Goal: Information Seeking & Learning: Learn about a topic

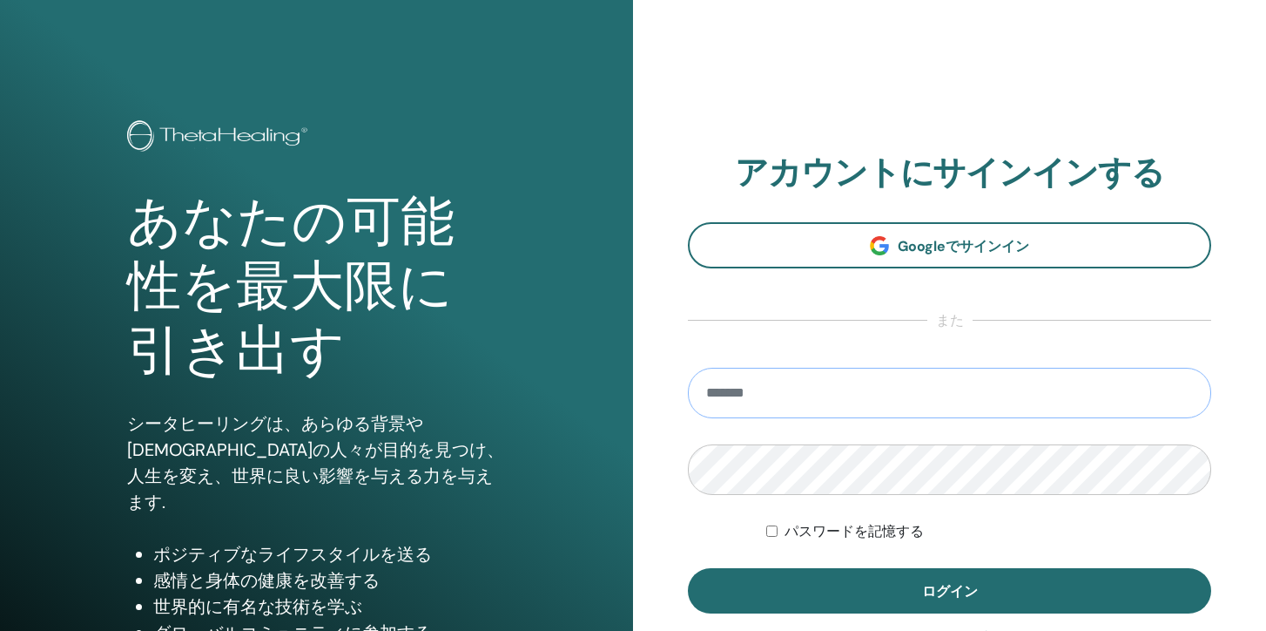
type input "**********"
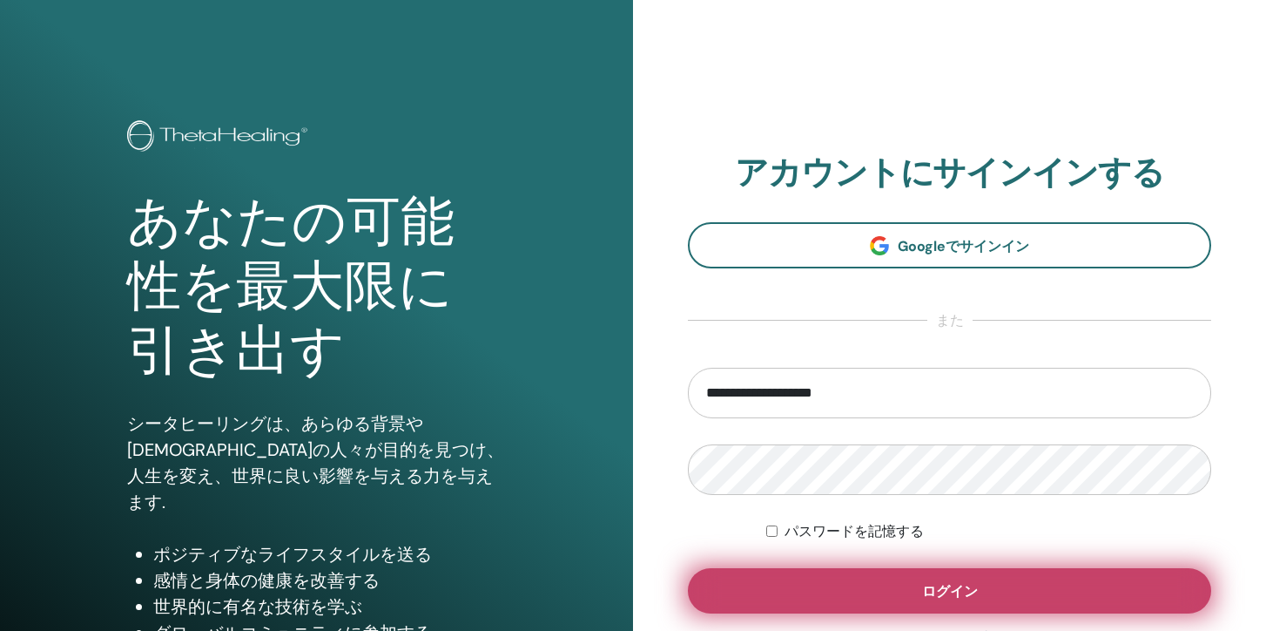
click at [867, 569] on button "ログイン" at bounding box center [949, 590] width 523 height 45
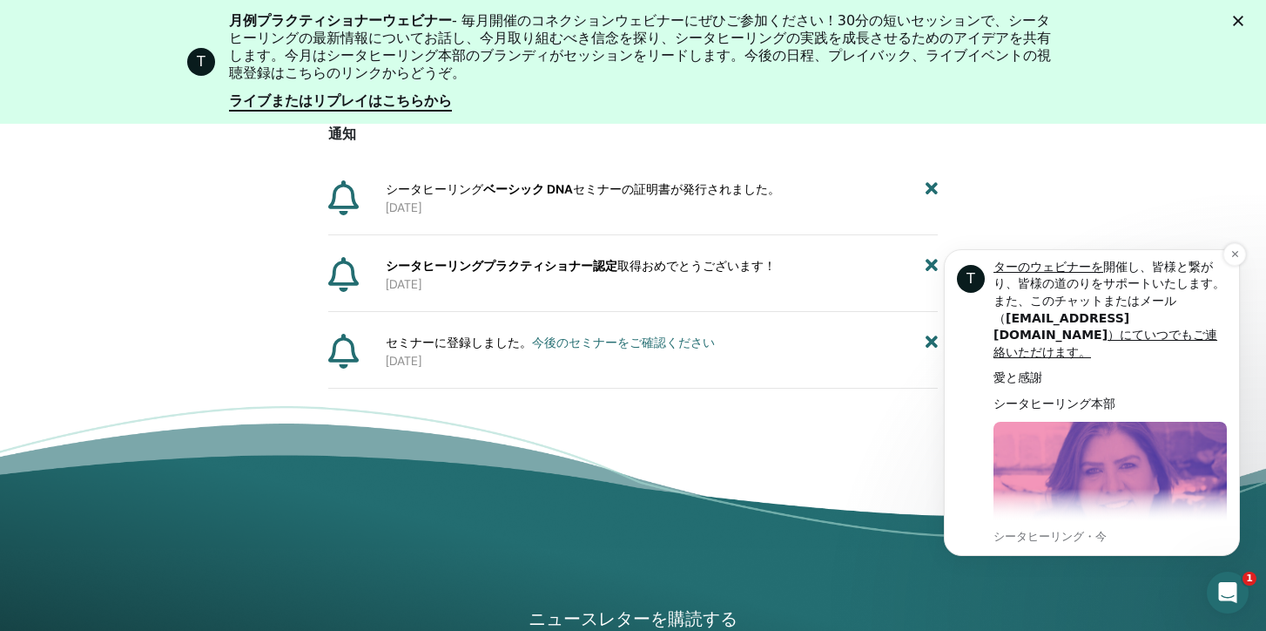
scroll to position [801, 0]
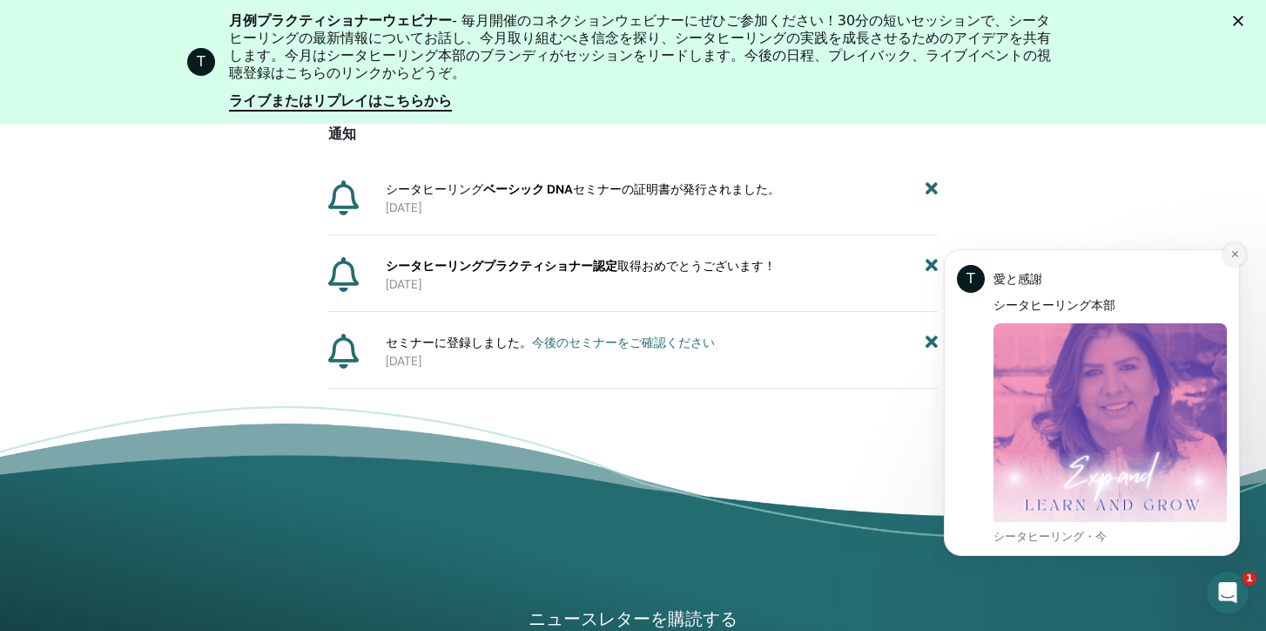
click at [1237, 253] on icon "通知を閉じる" at bounding box center [1236, 254] width 10 height 10
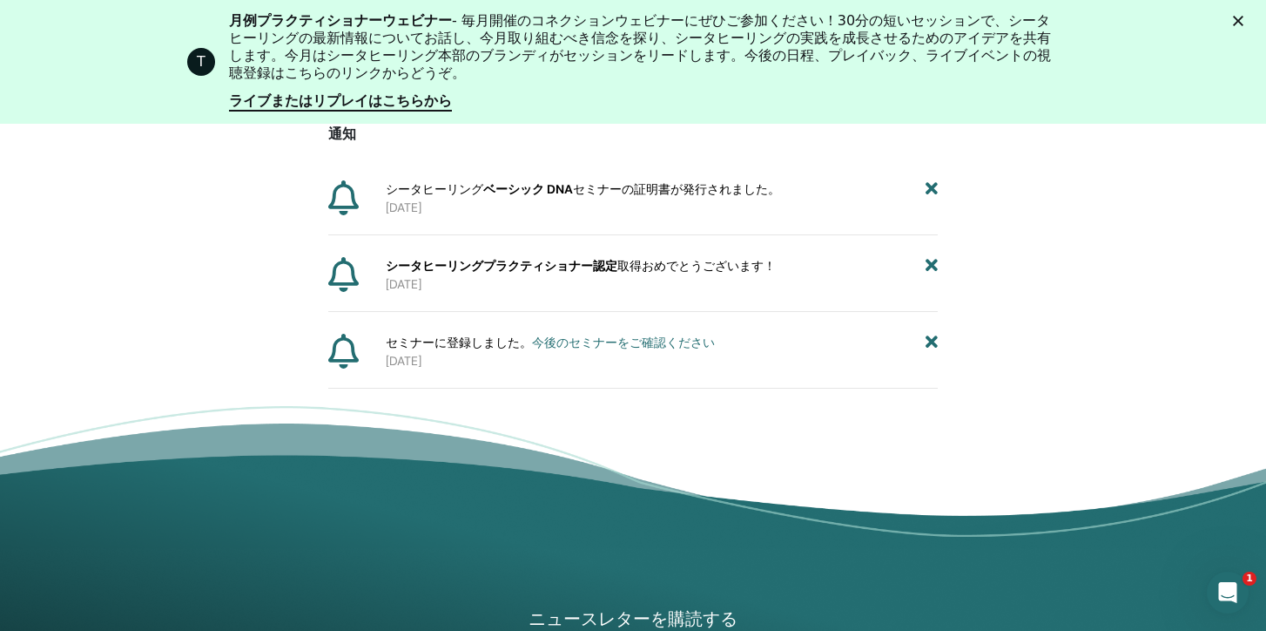
click at [738, 196] on font "セミナーの証明書が発行されました。" at bounding box center [676, 189] width 207 height 16
click at [561, 342] on font "今後のセミナーをご確認ください" at bounding box center [623, 342] width 183 height 16
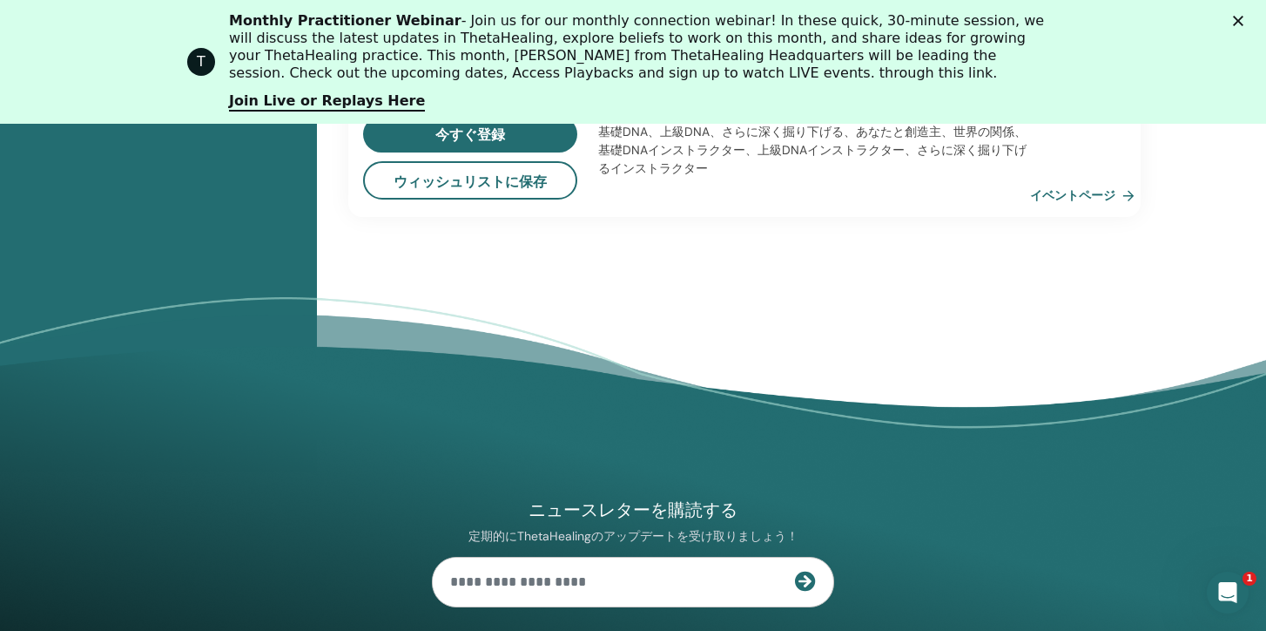
scroll to position [1841, 0]
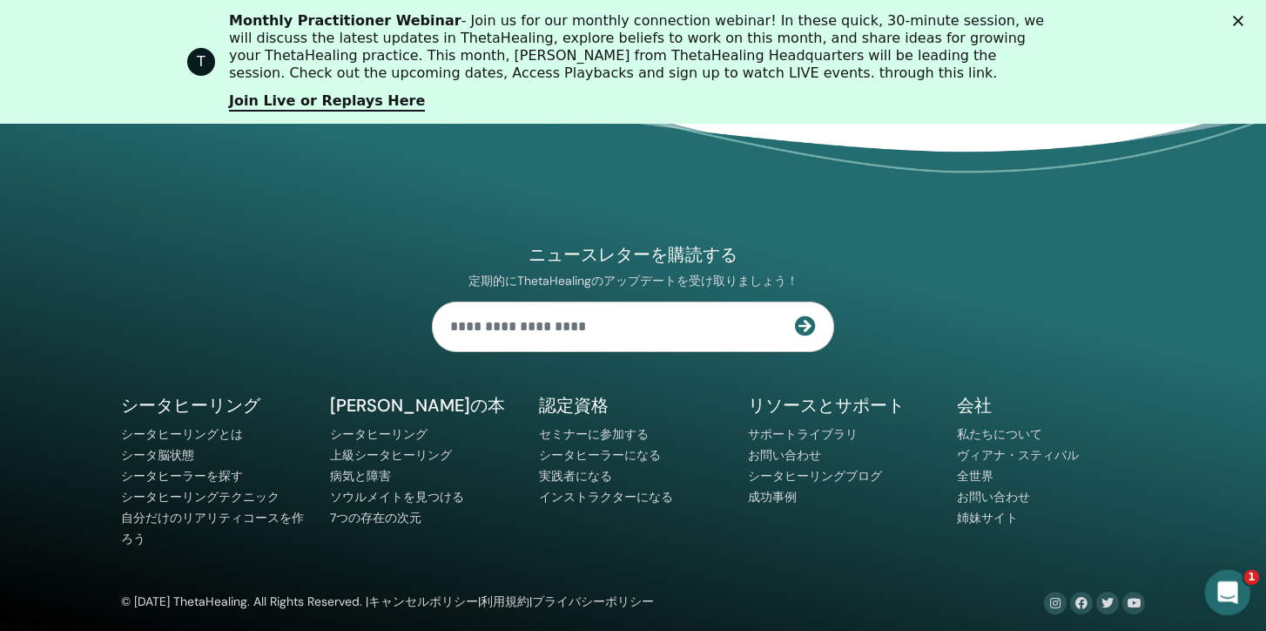
click at [1234, 575] on div "インターコムメッセンジャーを開く" at bounding box center [1225, 589] width 57 height 57
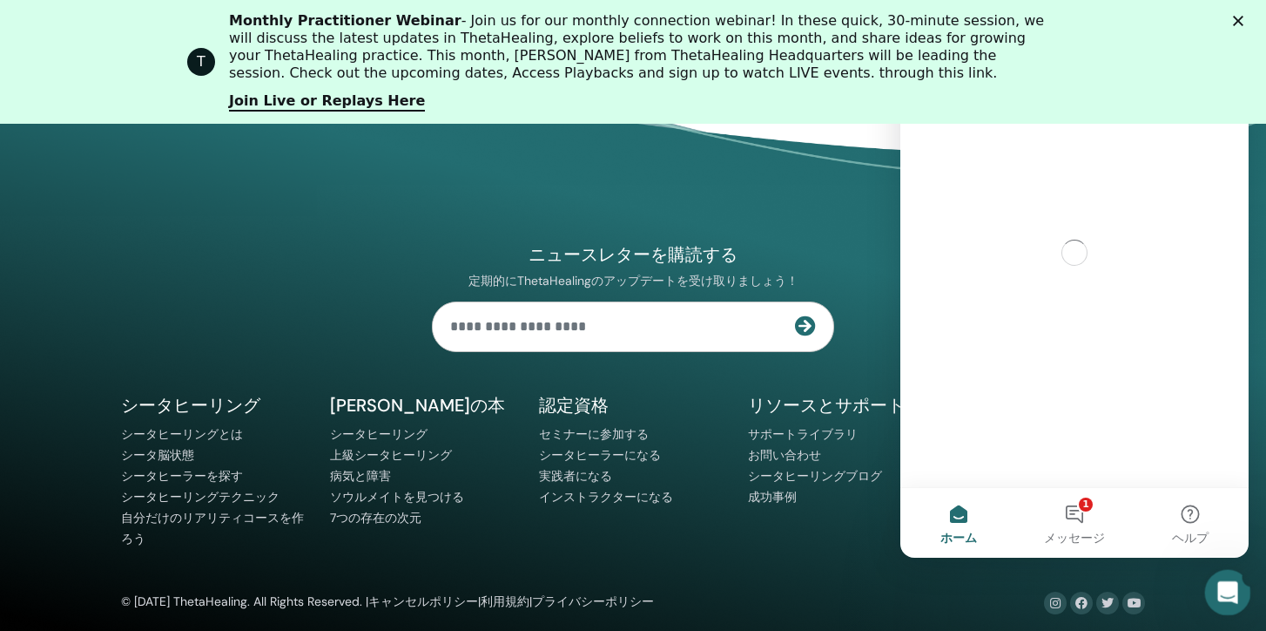
scroll to position [0, 0]
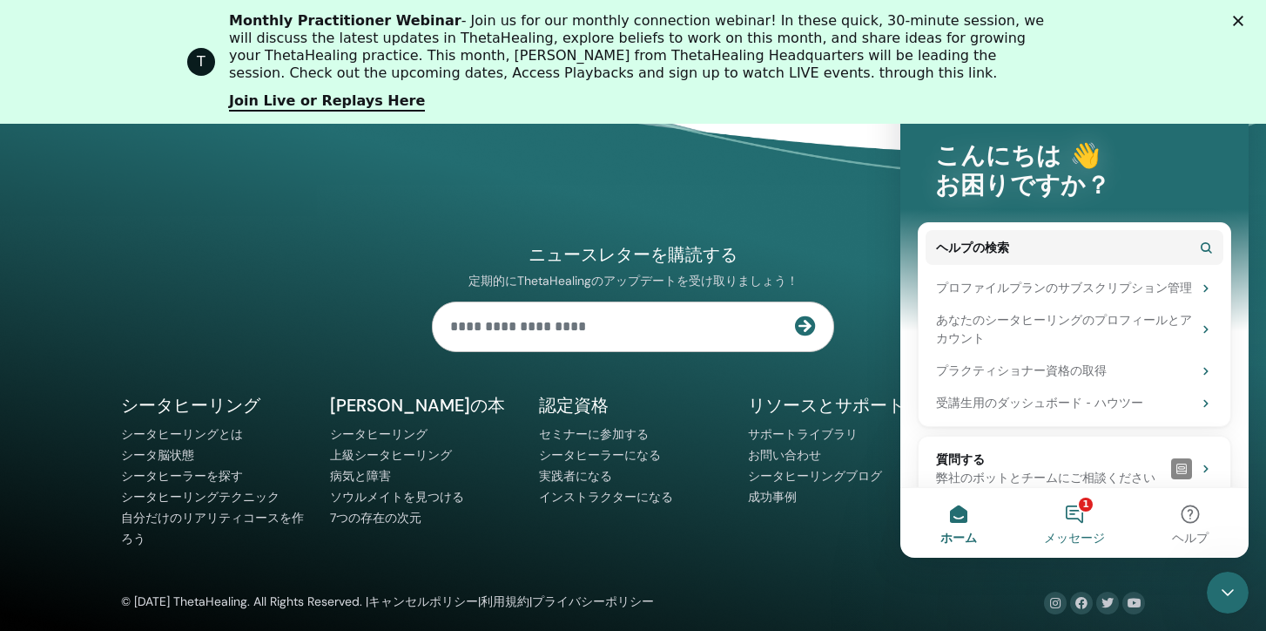
click at [1077, 514] on button "1 メッセージ" at bounding box center [1075, 523] width 116 height 70
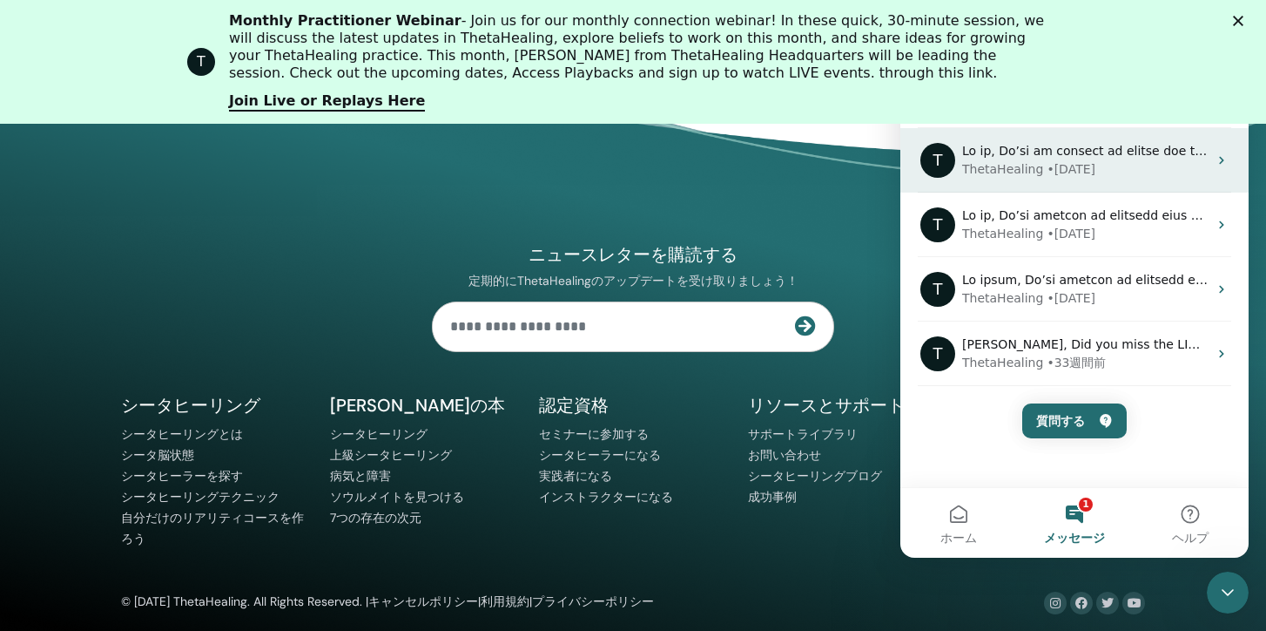
click at [1215, 156] on icon "インターコムメッセンジャー" at bounding box center [1222, 160] width 14 height 14
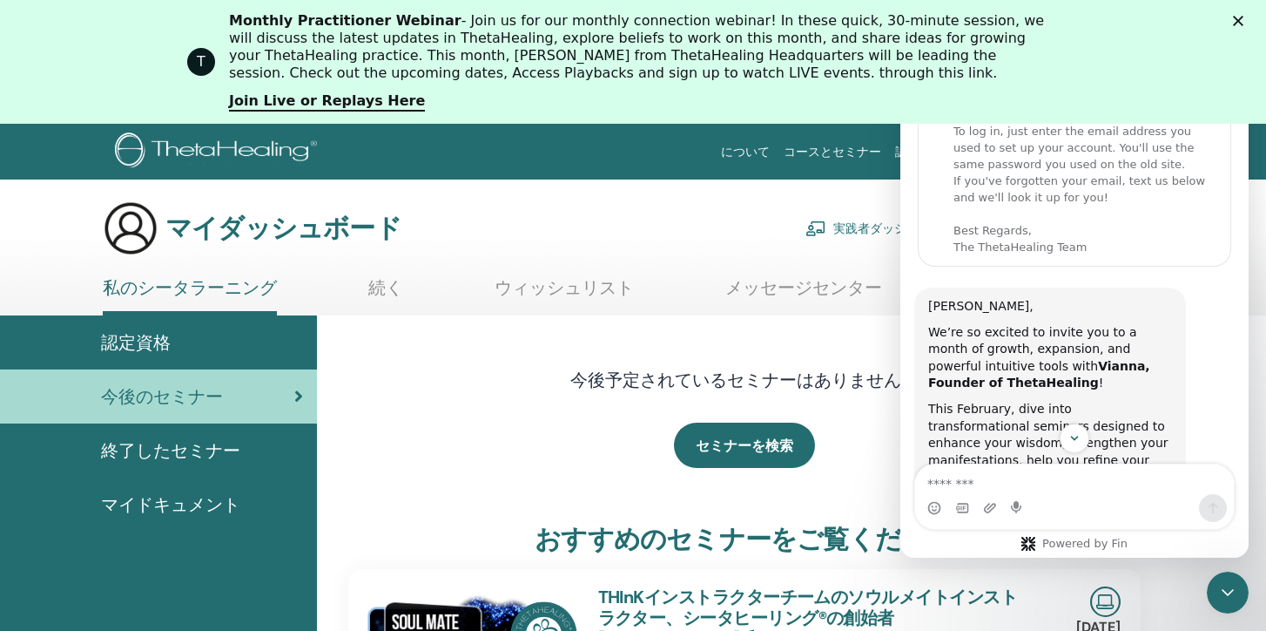
click at [450, 468] on div "セミナーを検索" at bounding box center [745, 445] width 794 height 87
click at [1239, 22] on polygon "クローズ" at bounding box center [1238, 21] width 10 height 10
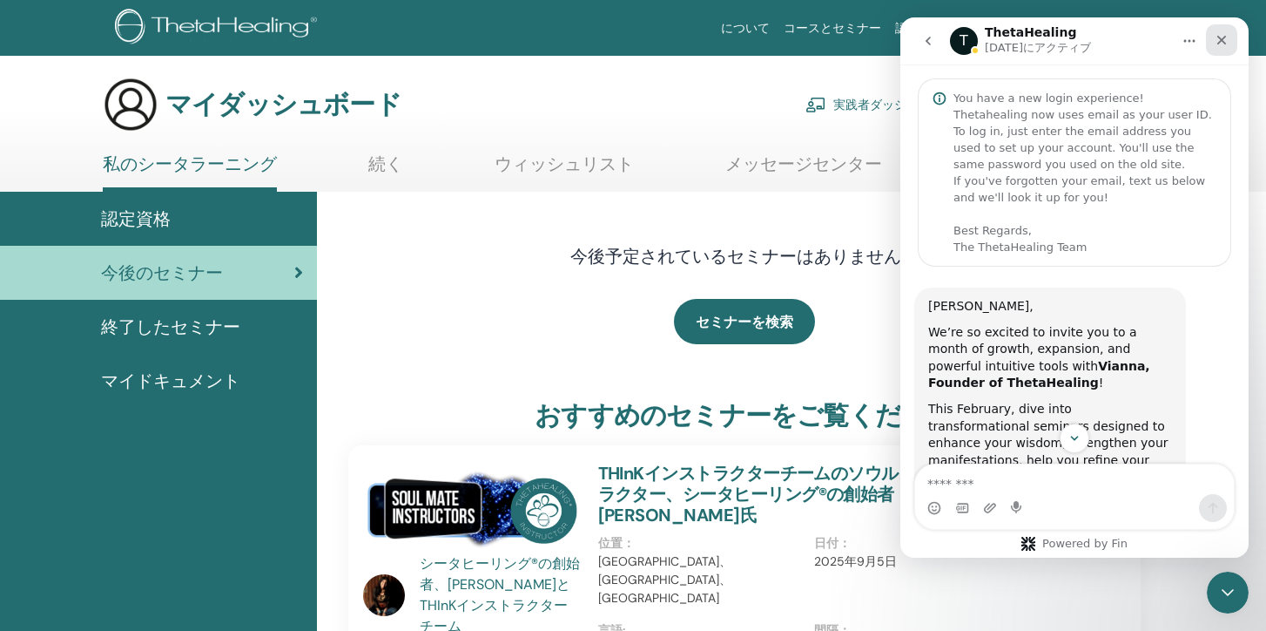
click at [1218, 43] on icon "クローズ" at bounding box center [1223, 41] width 10 height 10
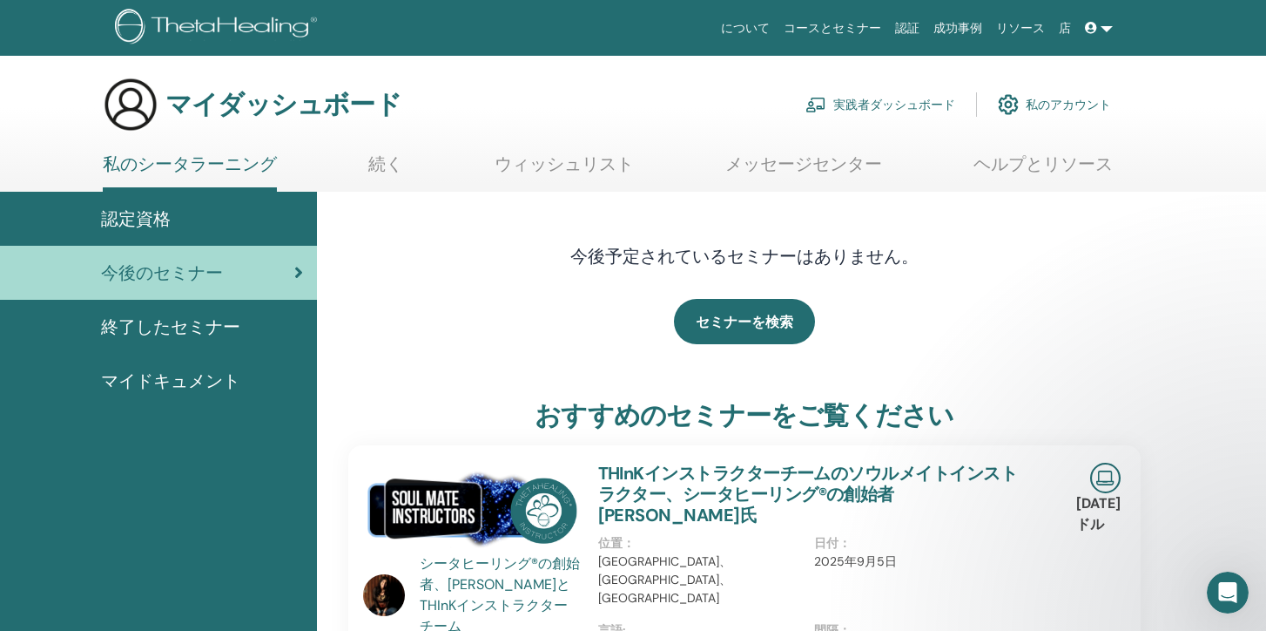
click at [161, 319] on font "終了したセミナー" at bounding box center [170, 326] width 139 height 23
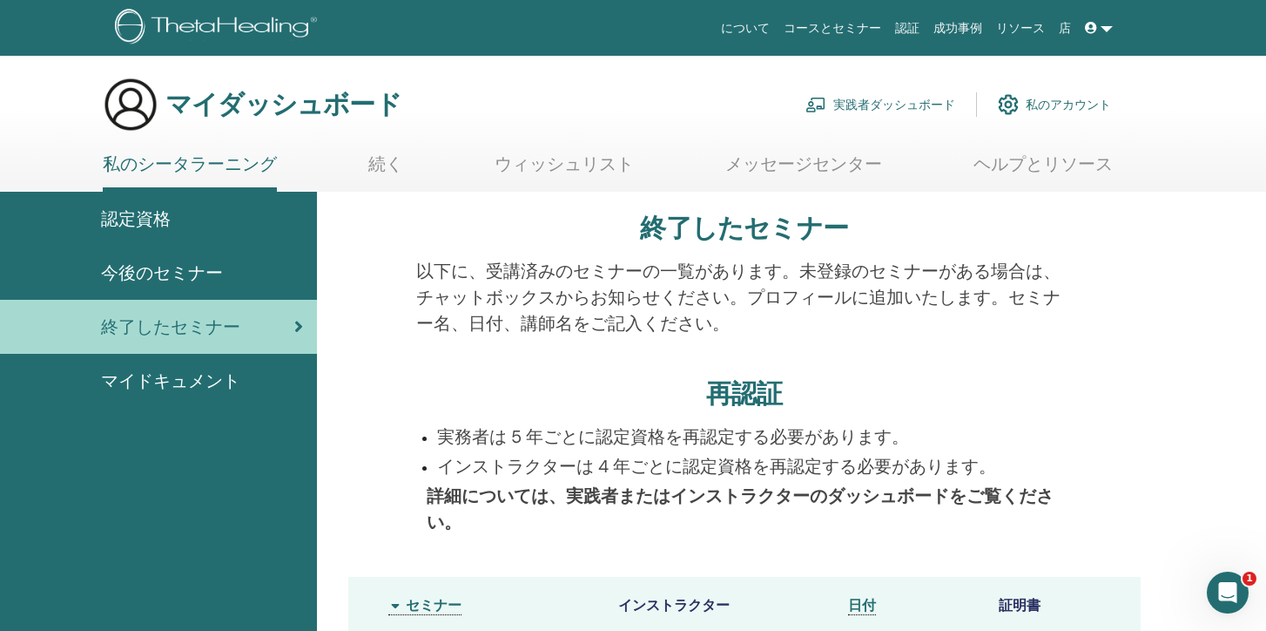
click at [153, 374] on font "マイドキュメント" at bounding box center [170, 380] width 139 height 23
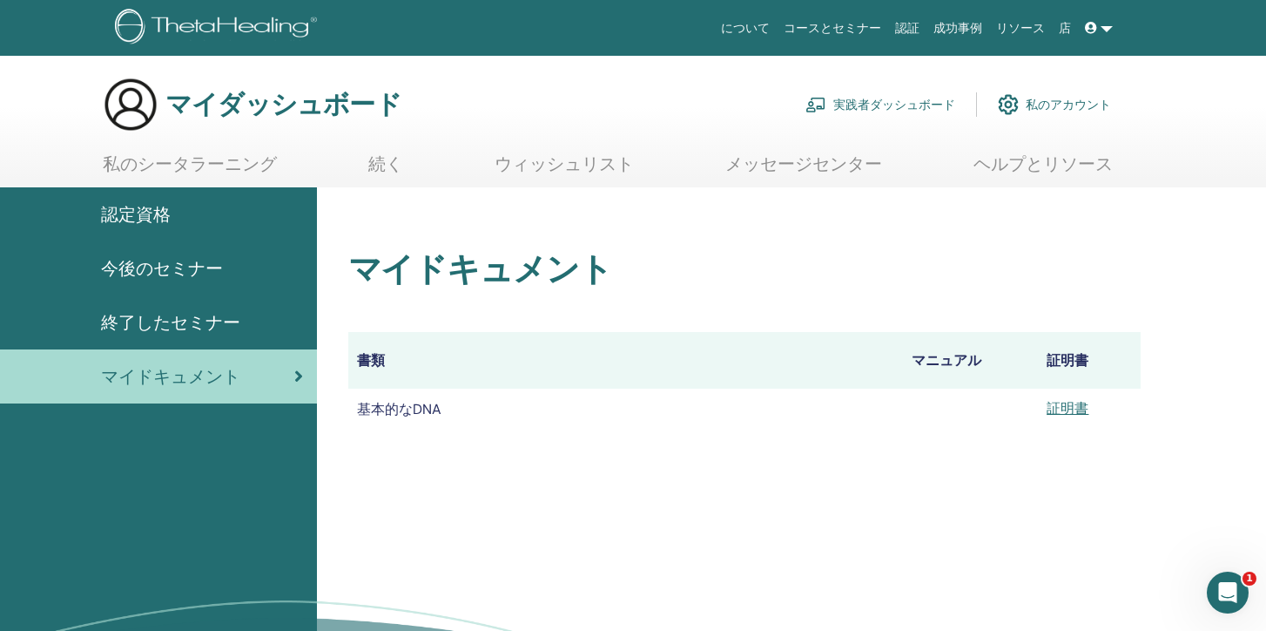
click at [121, 207] on font "認定資格" at bounding box center [136, 214] width 70 height 23
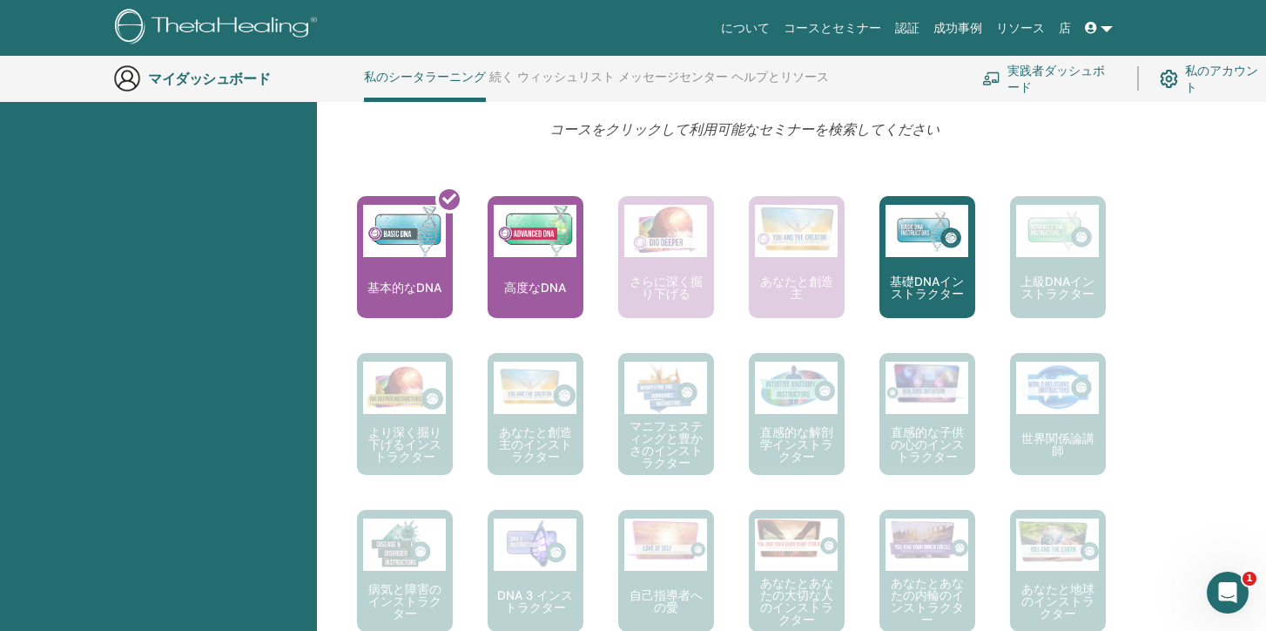
scroll to position [641, 0]
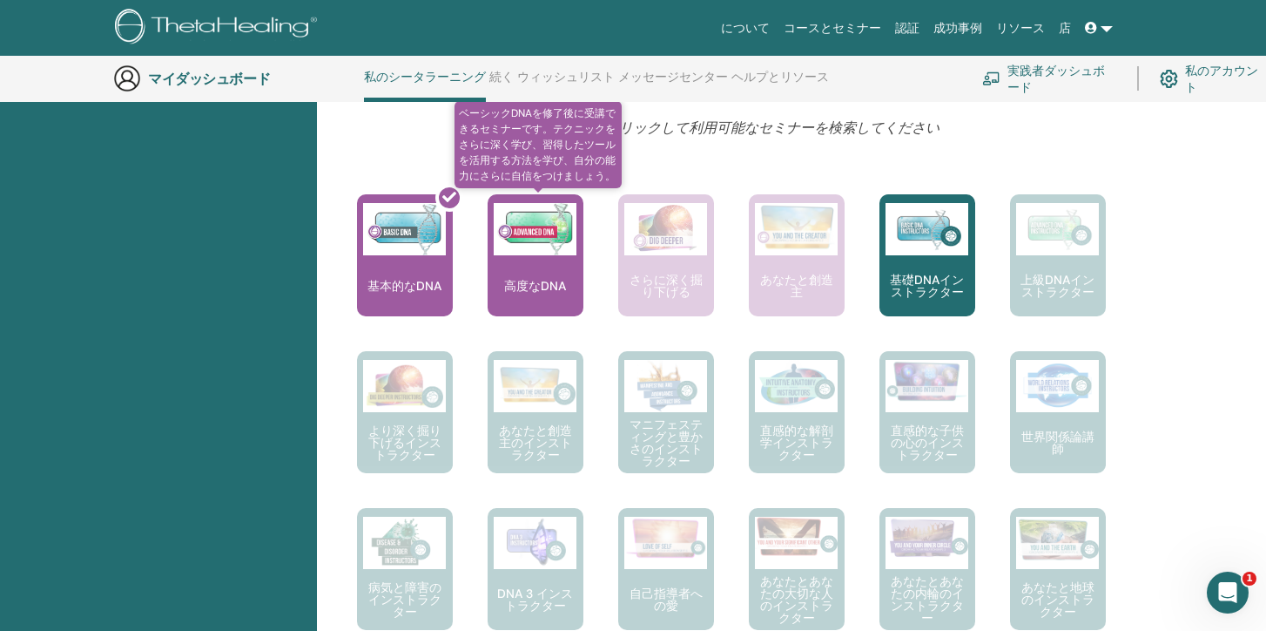
click at [543, 267] on div "高度なDNA" at bounding box center [536, 255] width 96 height 122
